Goal: Transaction & Acquisition: Purchase product/service

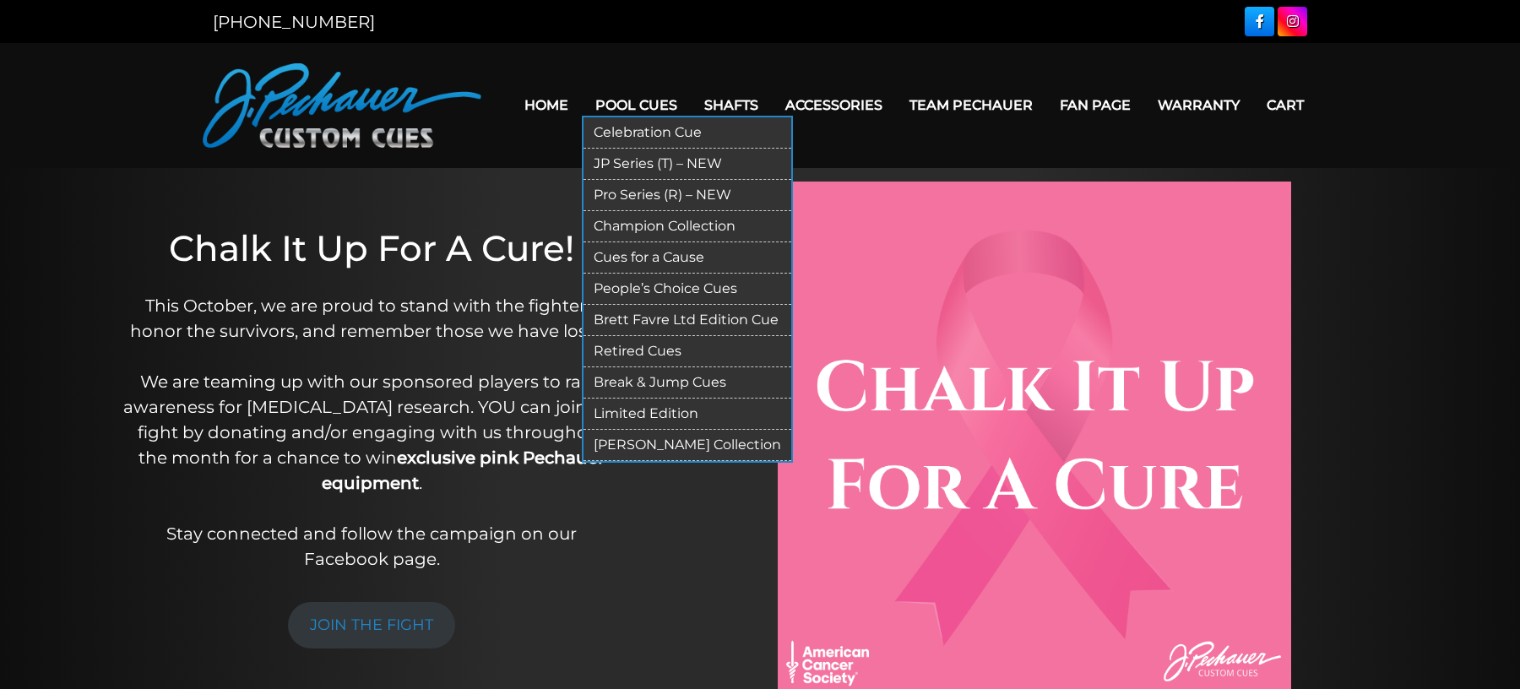
click at [679, 190] on link "Pro Series (R) – NEW" at bounding box center [687, 195] width 208 height 31
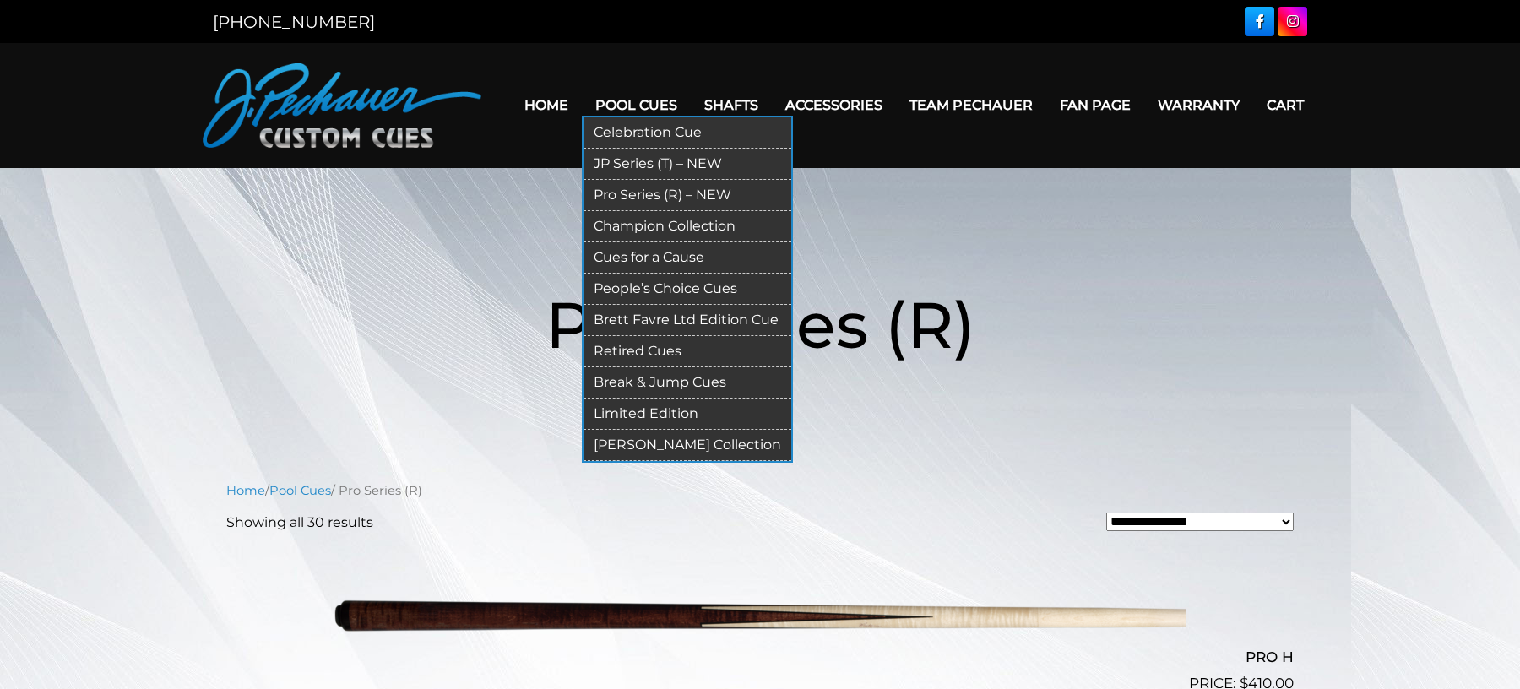
click at [669, 218] on link "Champion Collection" at bounding box center [687, 226] width 208 height 31
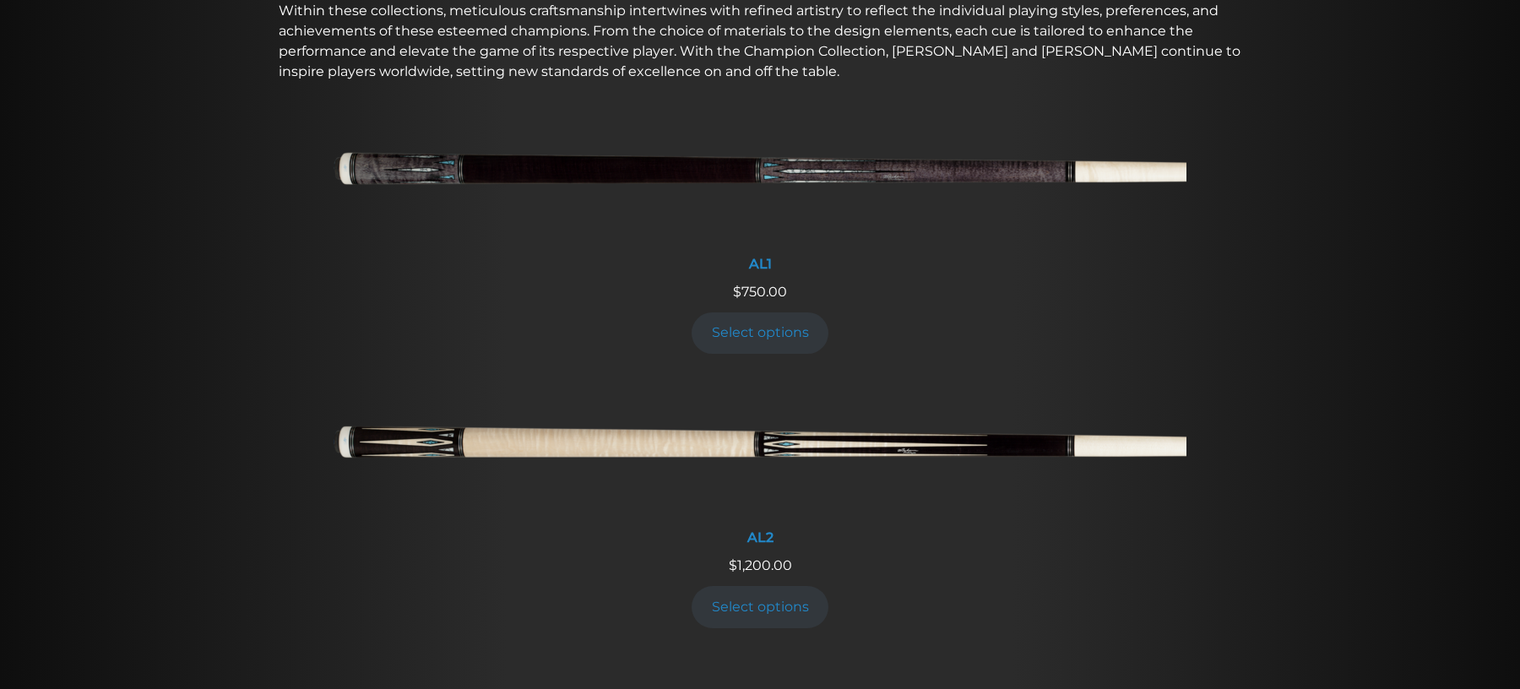
scroll to position [646, 0]
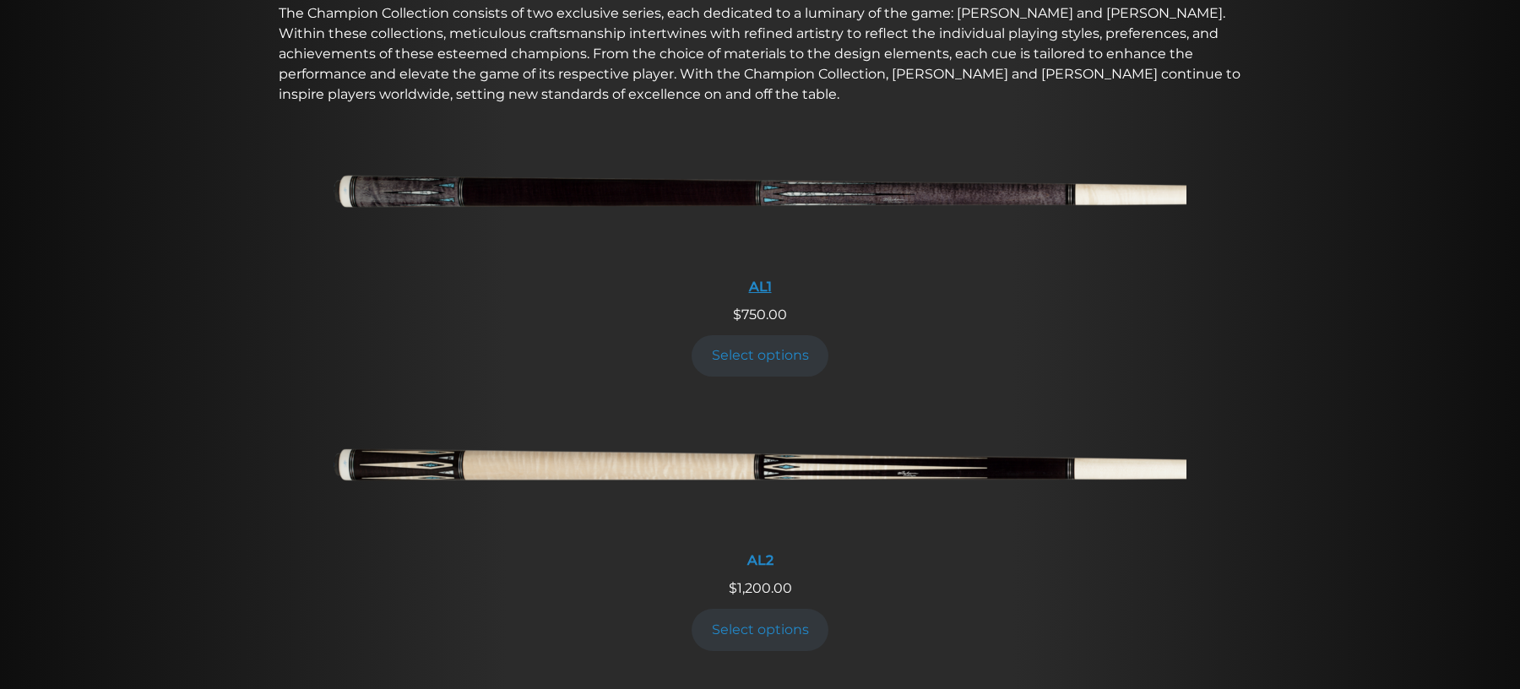
click at [709, 189] on img at bounding box center [759, 198] width 853 height 142
